Goal: Information Seeking & Learning: Learn about a topic

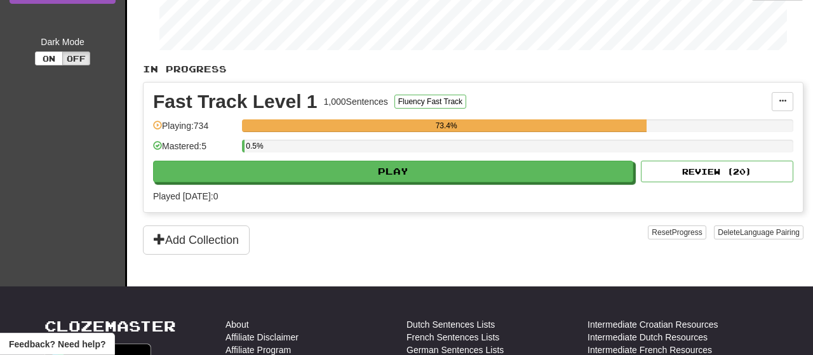
scroll to position [227, 0]
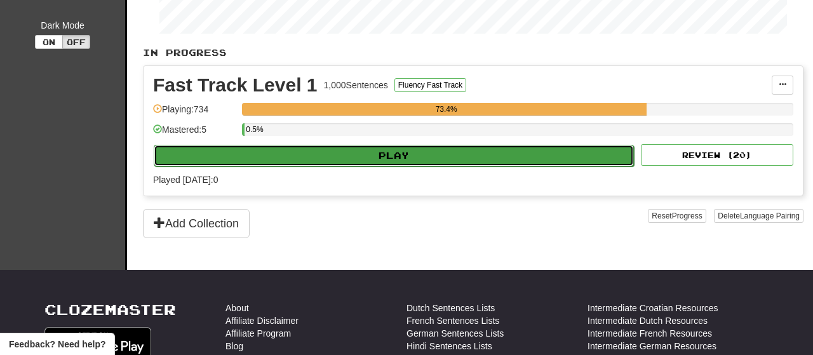
click at [390, 156] on button "Play" at bounding box center [394, 156] width 480 height 22
select select "**"
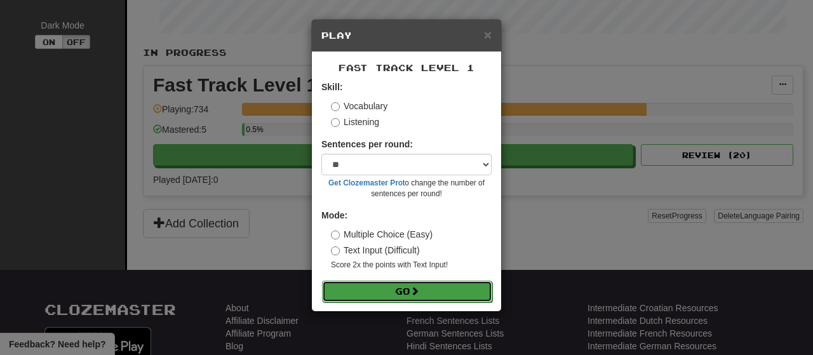
click at [403, 292] on button "Go" at bounding box center [407, 292] width 170 height 22
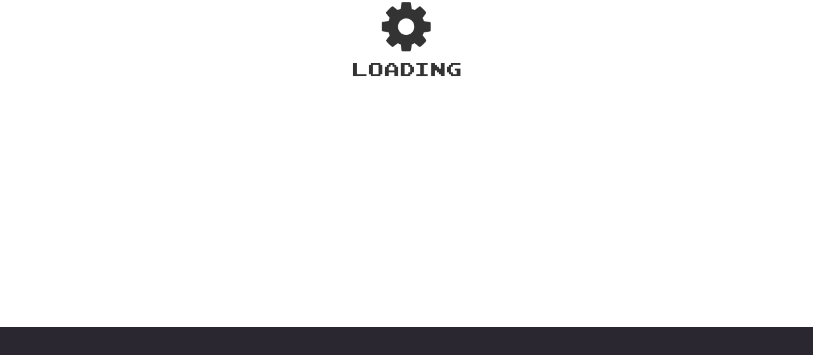
scroll to position [85, 0]
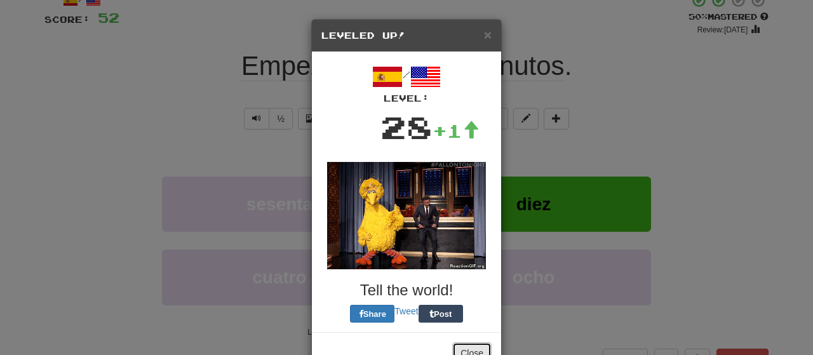
click at [473, 342] on button "Close" at bounding box center [471, 353] width 39 height 22
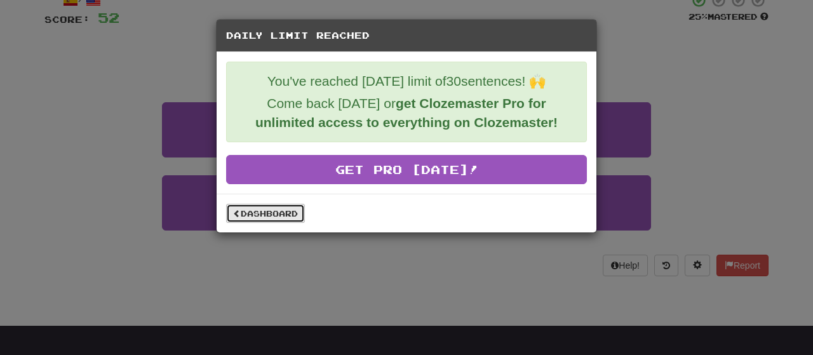
click at [271, 210] on link "Dashboard" at bounding box center [265, 213] width 79 height 19
